Goal: Browse casually: Explore the website without a specific task or goal

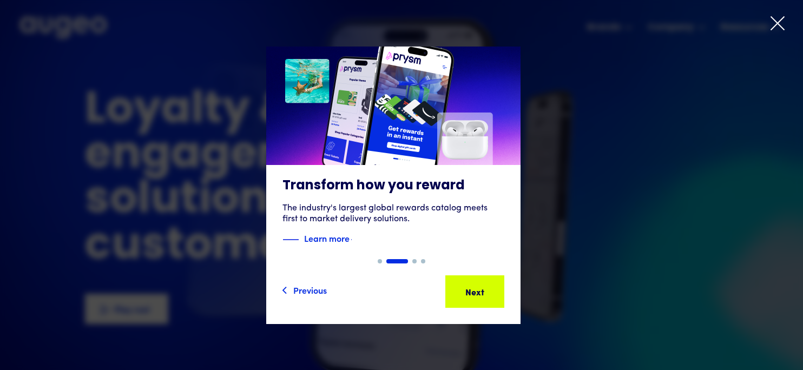
click at [777, 24] on icon at bounding box center [777, 23] width 13 height 13
